Goal: Information Seeking & Learning: Learn about a topic

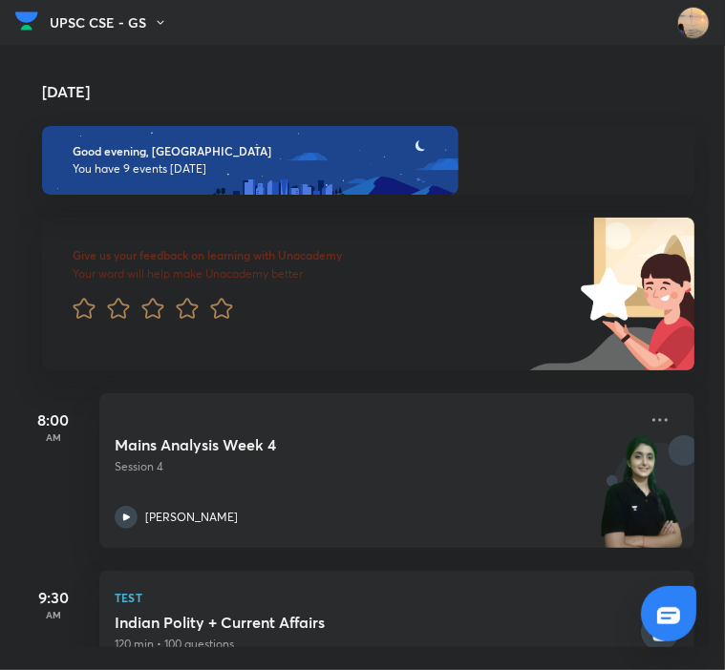
scroll to position [0, 19]
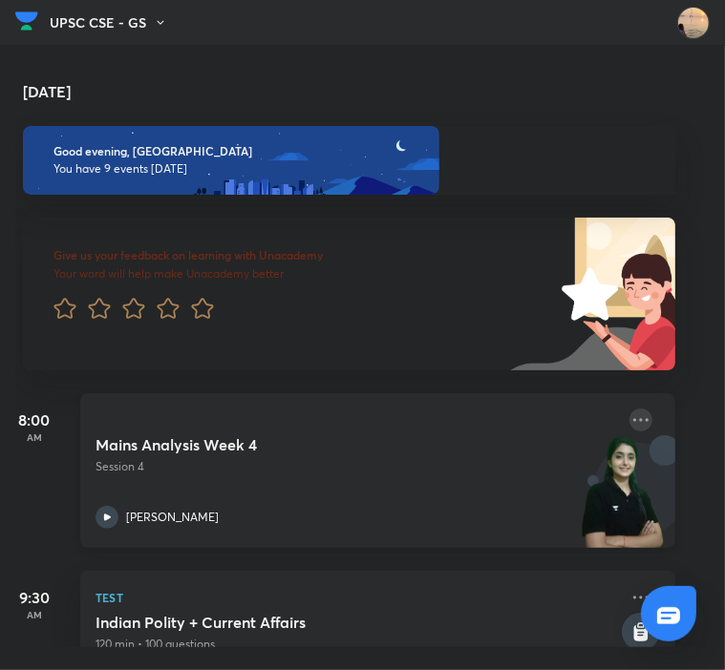
click at [633, 428] on icon at bounding box center [640, 420] width 23 height 23
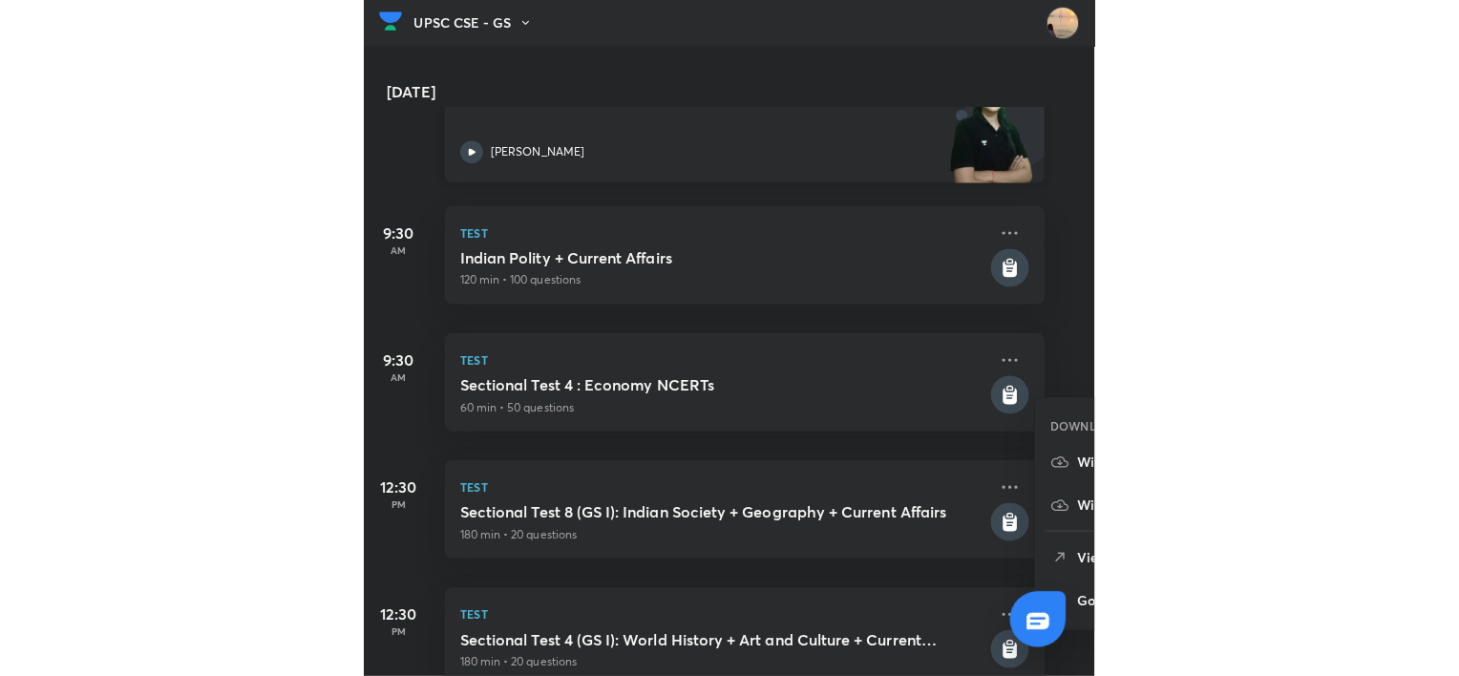
scroll to position [372, 19]
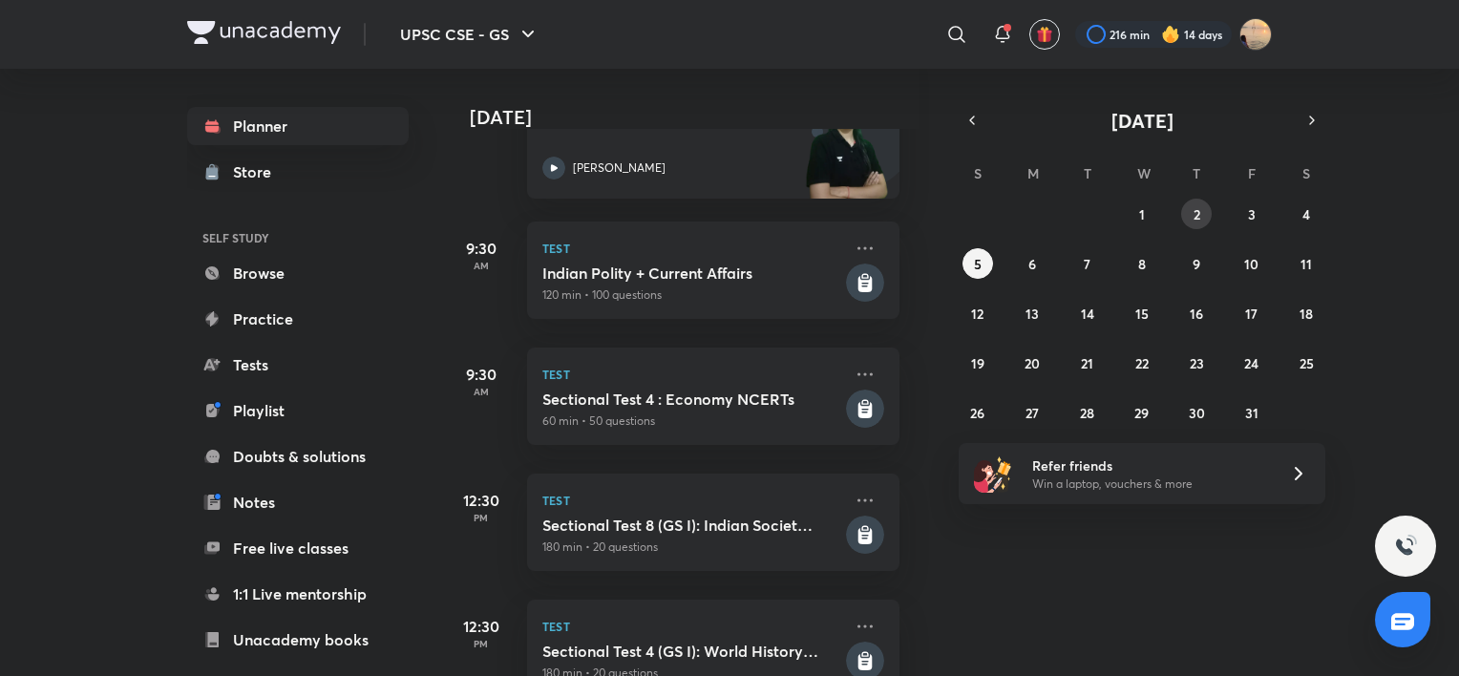
click at [1202, 206] on button "2" at bounding box center [1196, 214] width 31 height 31
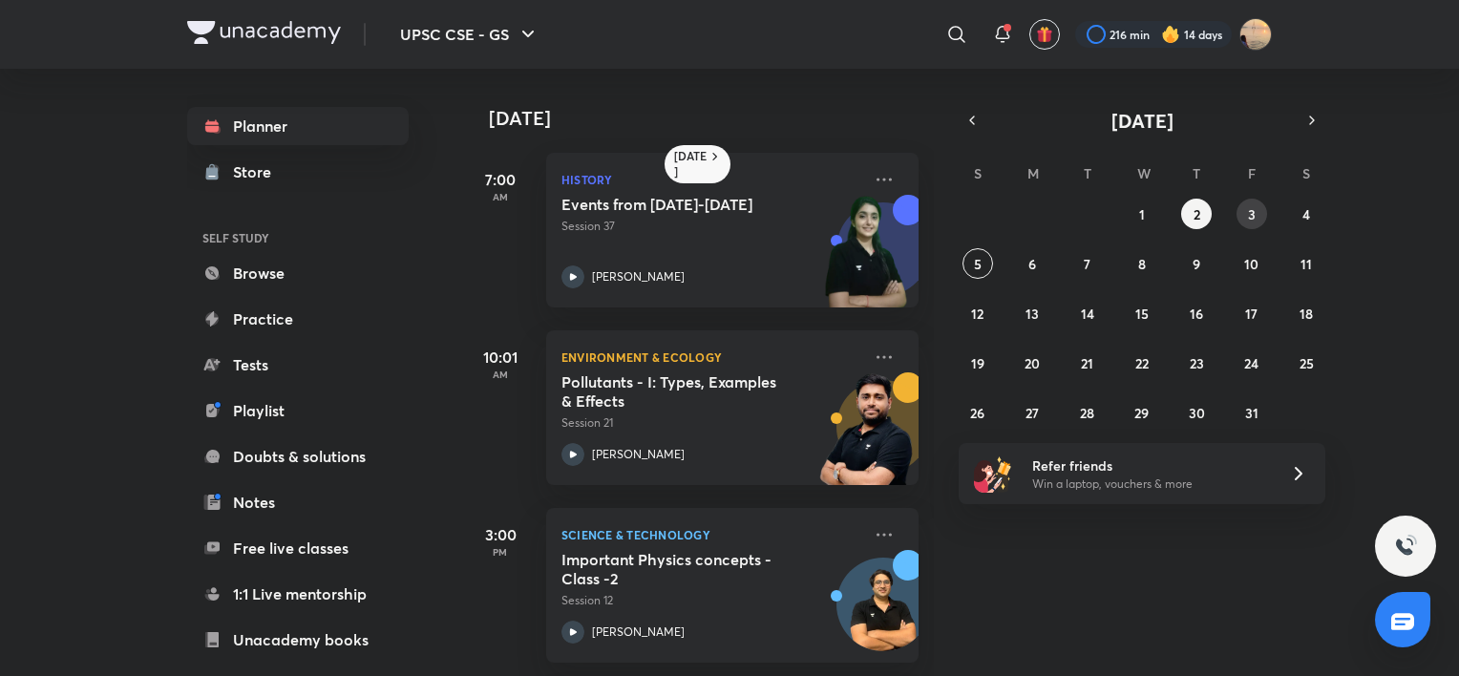
click at [1259, 210] on div "28 29 30 1 2 3 4 5 6 7 8 9 10 11 12 13 14 15 16 17 18 19 20 21 22 23 24 25 26 2…" at bounding box center [1142, 313] width 367 height 229
click at [1259, 210] on button "3" at bounding box center [1251, 214] width 31 height 31
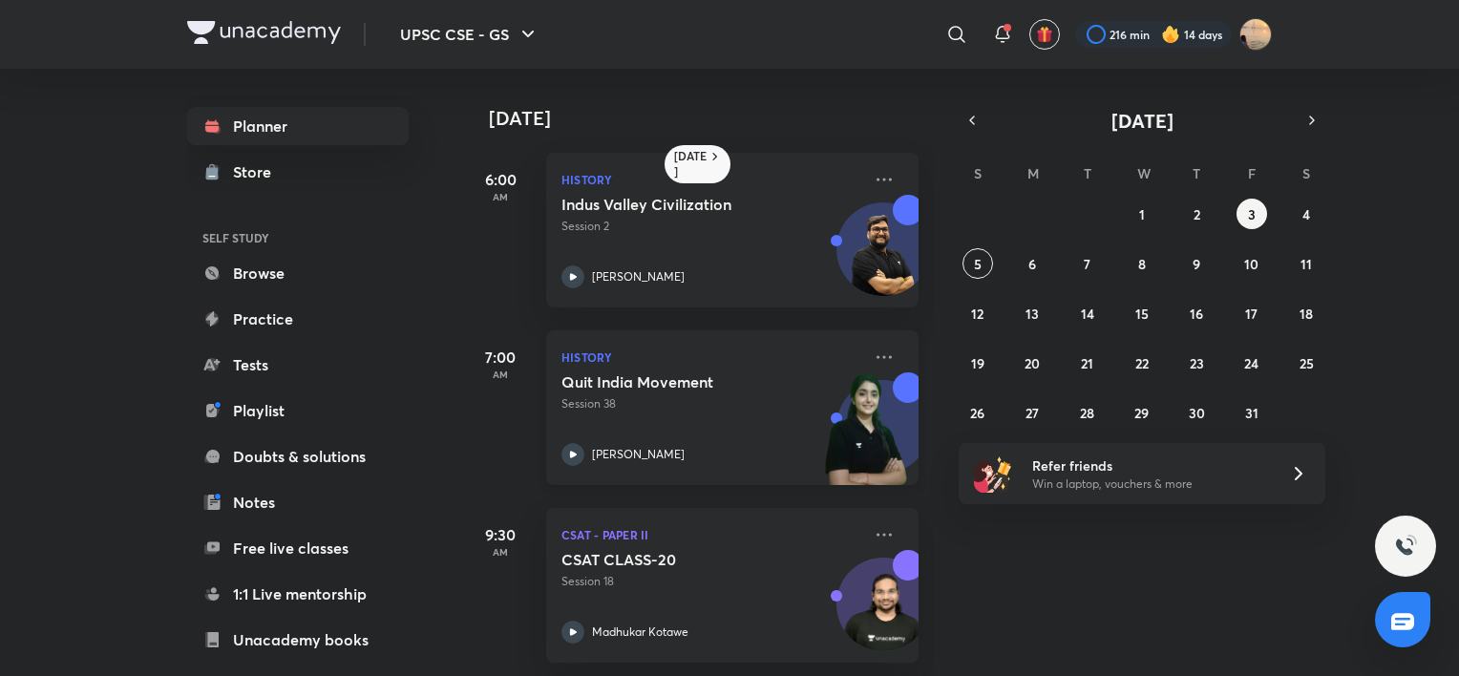
click at [751, 416] on div "Quit India Movement Session 38 Arti Chhawari" at bounding box center [711, 419] width 300 height 94
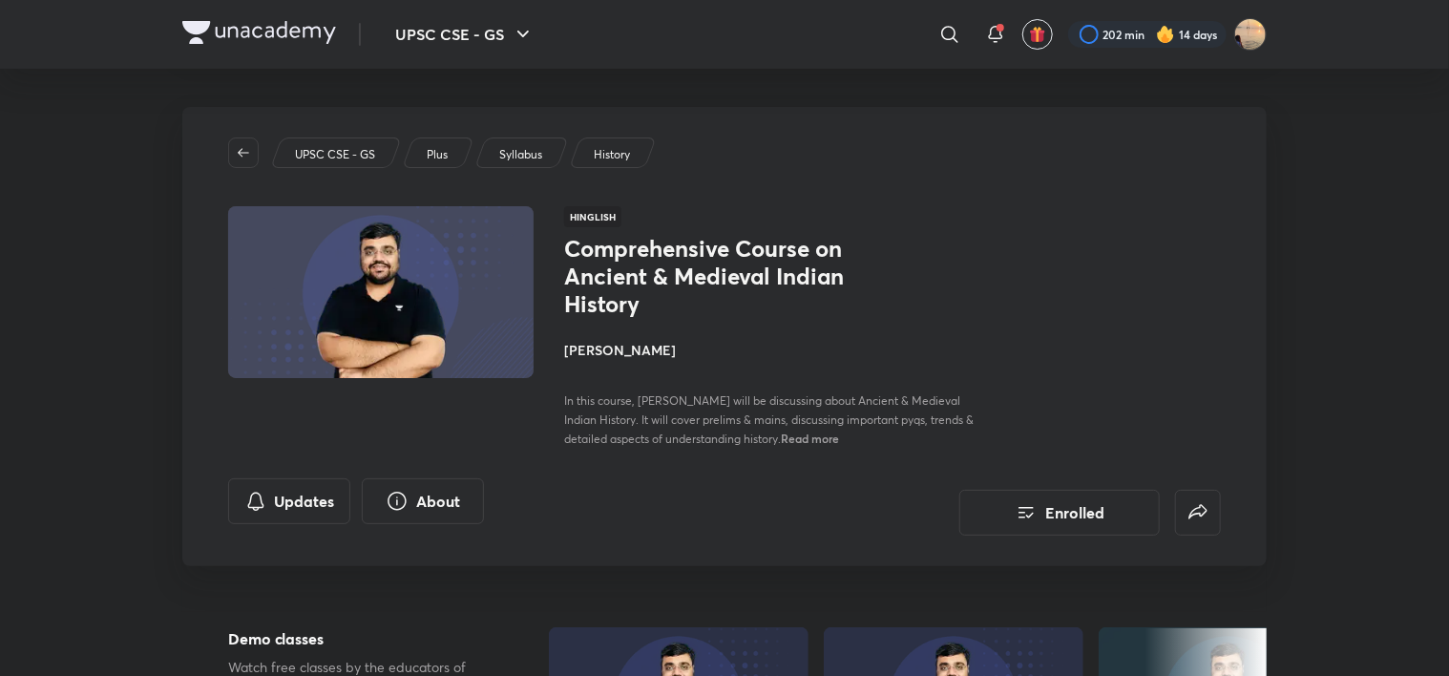
click at [294, 34] on img at bounding box center [259, 32] width 154 height 23
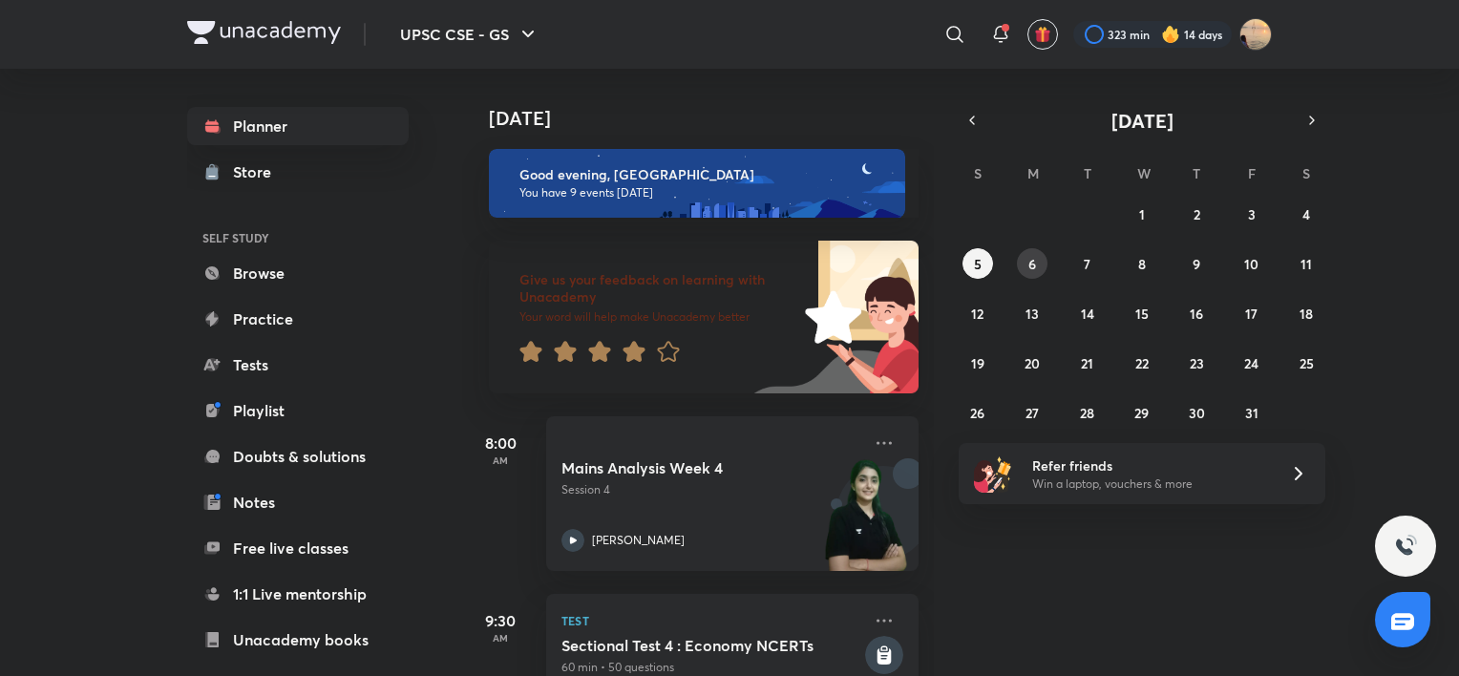
click at [1043, 265] on button "6" at bounding box center [1032, 263] width 31 height 31
